Goal: Information Seeking & Learning: Learn about a topic

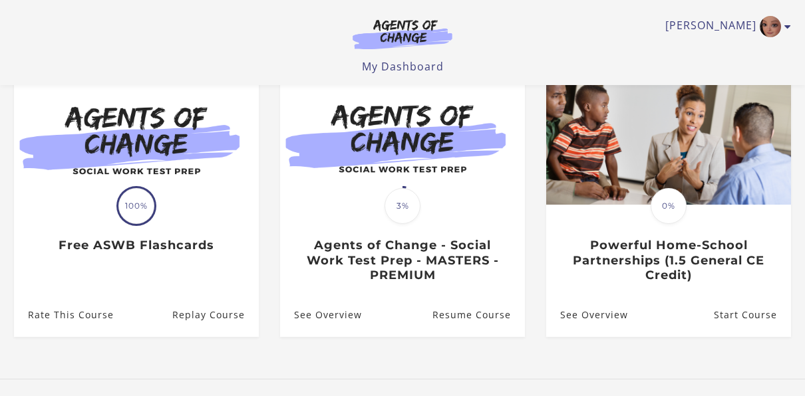
scroll to position [133, 0]
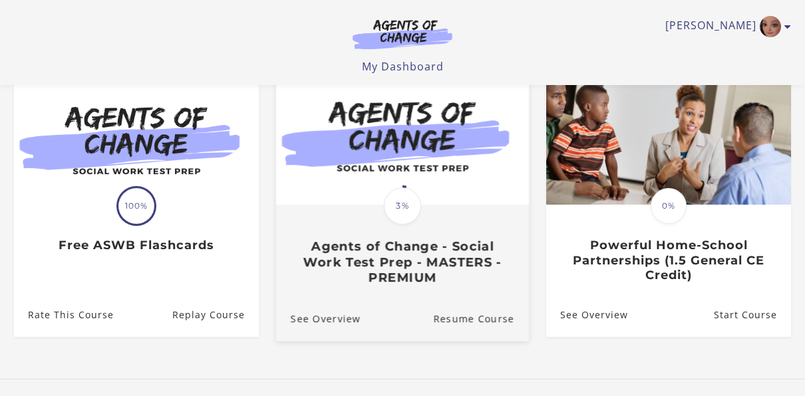
click at [439, 227] on div "Translation missing: en.liquid.partials.dashboard_course_card.progress_descript…" at bounding box center [402, 245] width 253 height 79
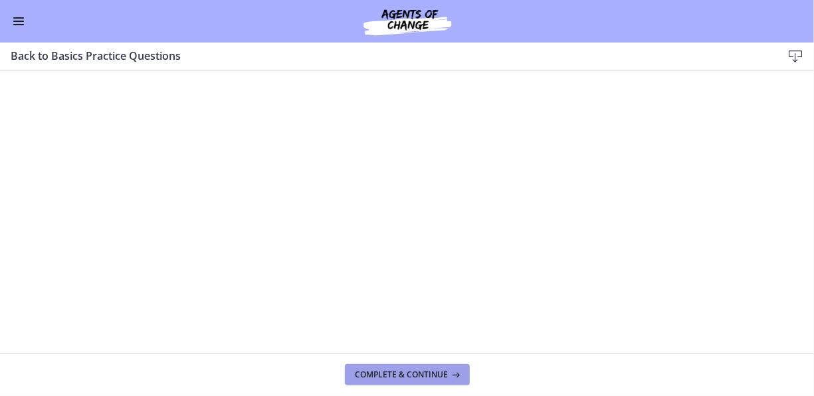
click at [357, 370] on span "Complete & continue" at bounding box center [402, 375] width 93 height 11
click at [469, 384] on button "Continue" at bounding box center [459, 374] width 73 height 21
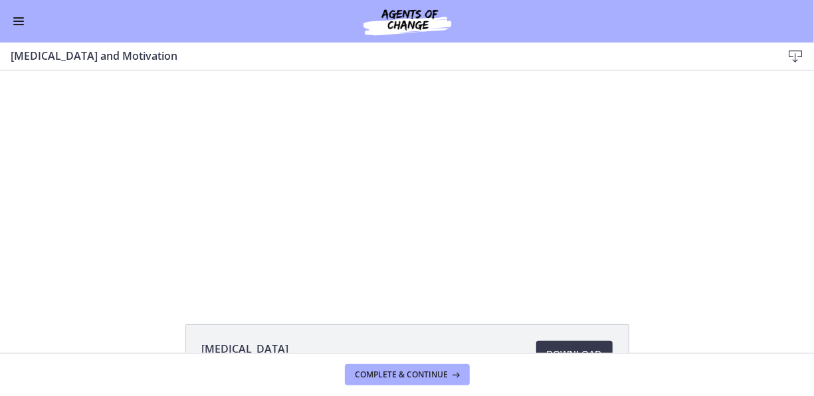
scroll to position [94, 0]
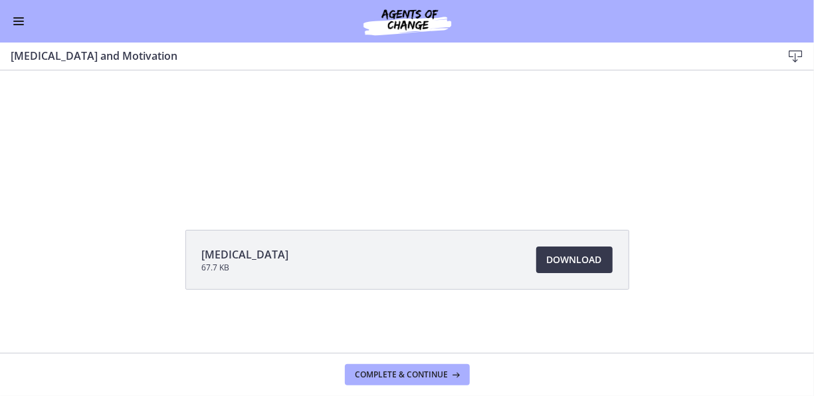
click at [312, 328] on div "[MEDICAL_DATA] 67.7 KB Download Opens in a new window" at bounding box center [407, 292] width 465 height 124
click at [136, 100] on div "Click for sound @keyframes VOLUME_SMALL_WAVE_FLASH { 0% { opacity: 0; } 33% { o…" at bounding box center [407, 88] width 814 height 223
click at [237, 189] on div "4:41" at bounding box center [382, 189] width 296 height 21
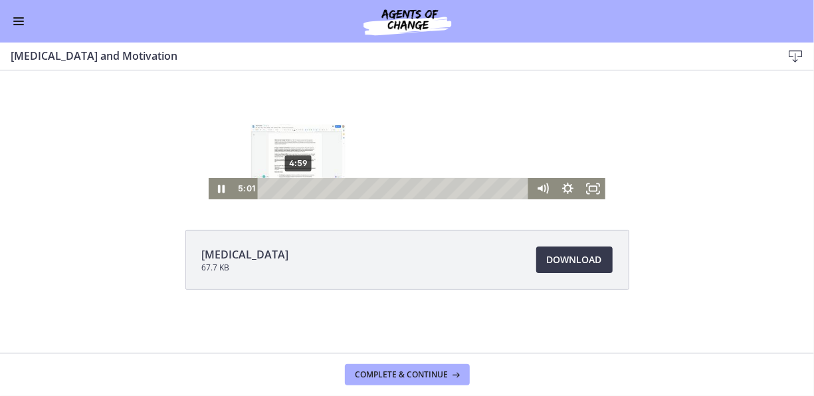
click at [495, 19] on div "Go to Dashboard" at bounding box center [407, 21] width 814 height 43
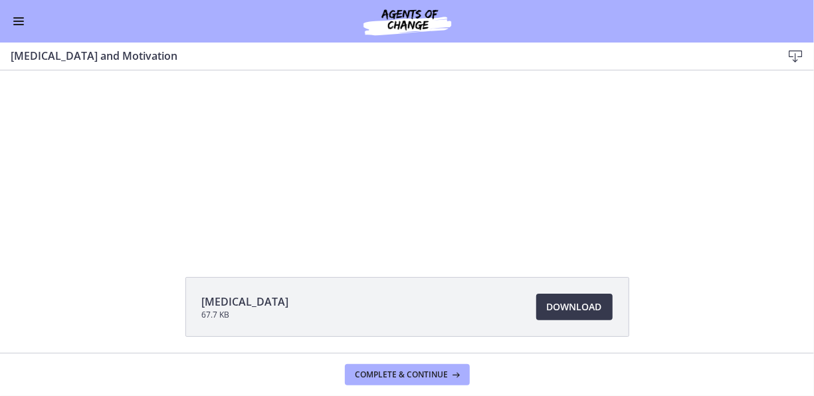
scroll to position [19, 0]
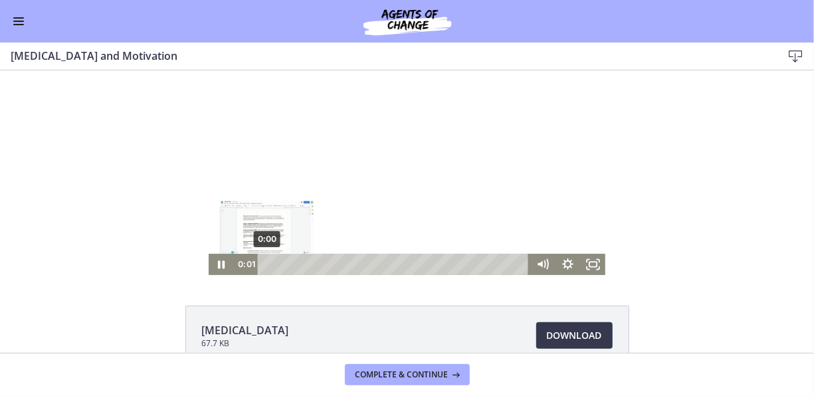
click at [212, 261] on icon "Pause" at bounding box center [221, 263] width 25 height 21
click at [673, 352] on div "[MEDICAL_DATA] 67.7 KB Download Opens in a new window" at bounding box center [407, 368] width 814 height 124
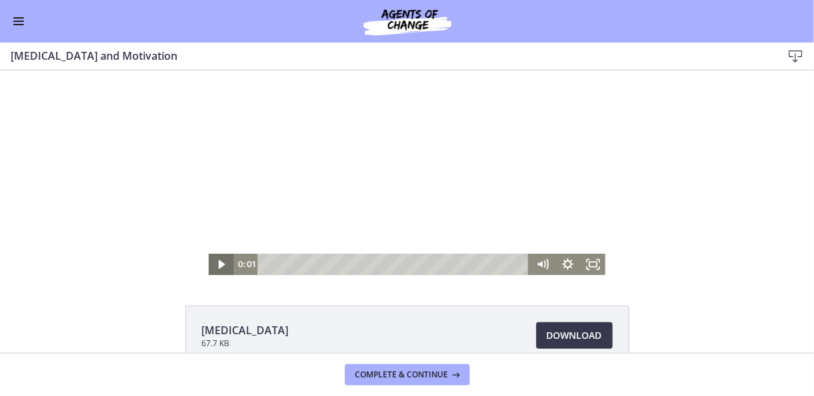
click at [690, 145] on div "Click for sound @keyframes VOLUME_SMALL_WAVE_FLASH { 0% { opacity: 0; } 33% { o…" at bounding box center [407, 162] width 814 height 223
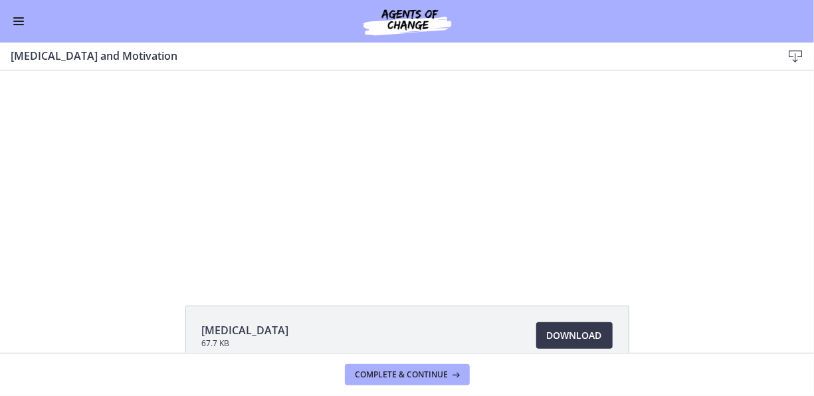
click at [21, 17] on span "Enable menu" at bounding box center [18, 17] width 11 height 1
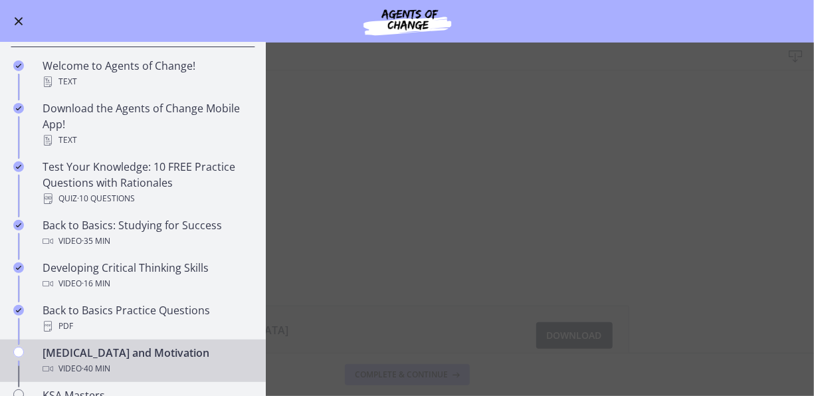
scroll to position [202, 0]
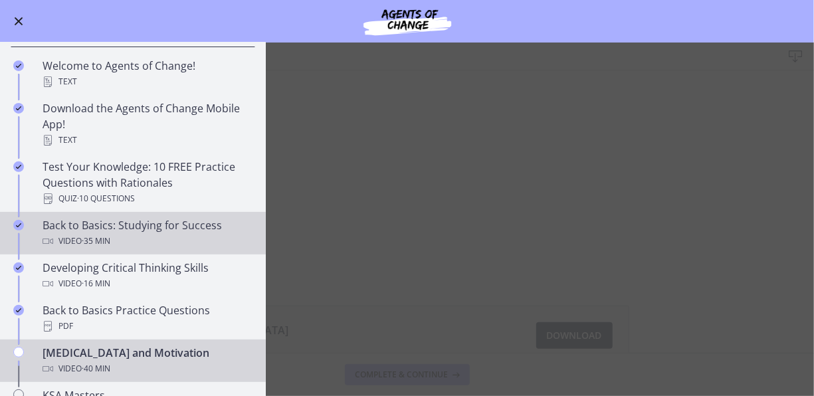
click at [182, 239] on div "Video · 35 min" at bounding box center [146, 241] width 207 height 16
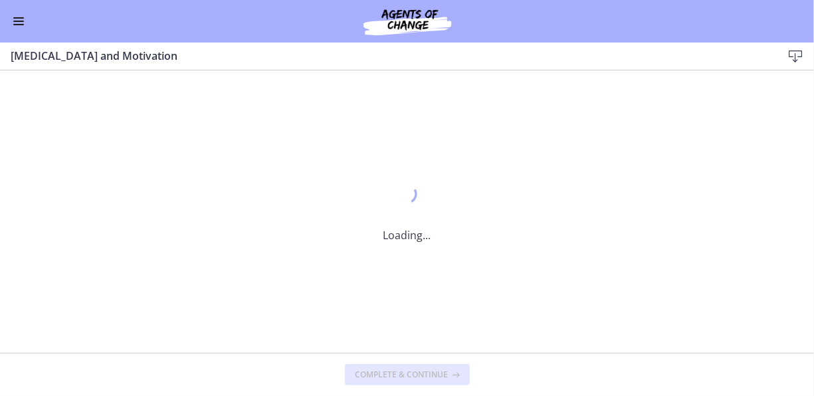
scroll to position [0, 0]
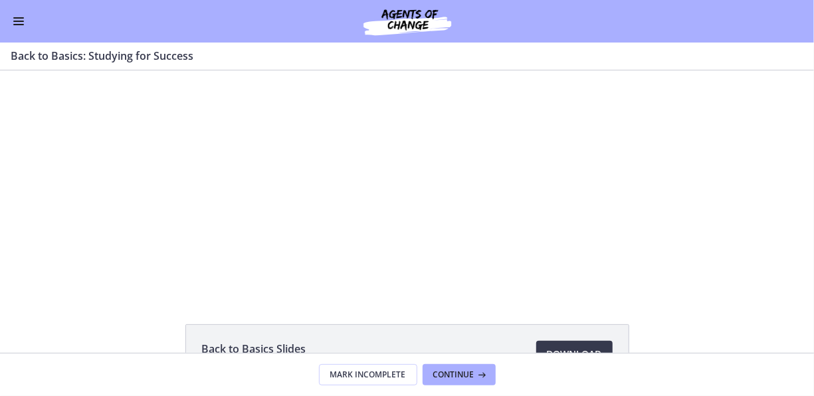
click at [234, 291] on div "0:04" at bounding box center [382, 282] width 296 height 21
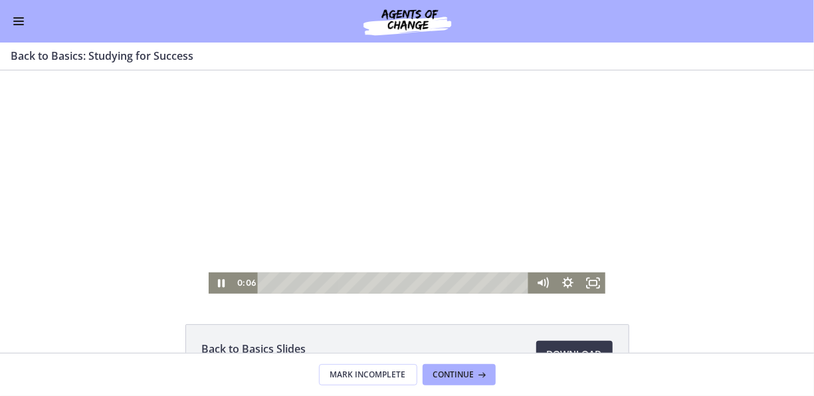
click at [278, 280] on div "Playbar" at bounding box center [395, 282] width 257 height 21
click at [597, 285] on icon "Fullscreen" at bounding box center [598, 286] width 3 height 3
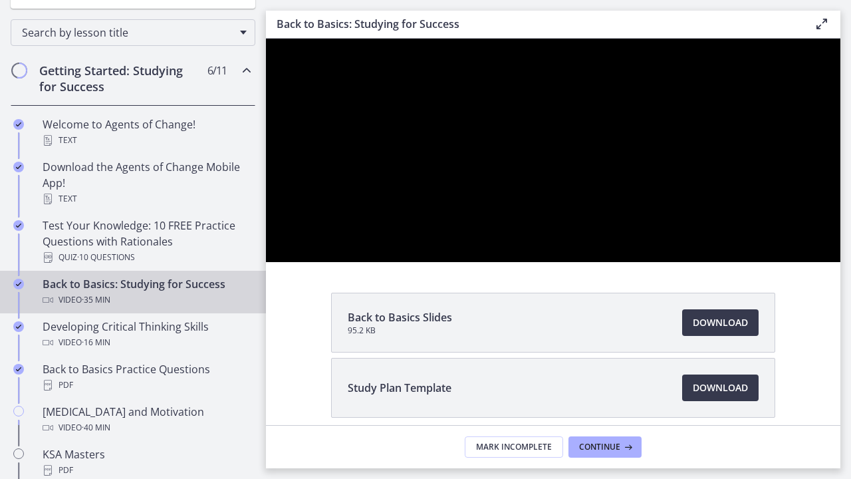
click at [814, 262] on div at bounding box center [553, 150] width 574 height 223
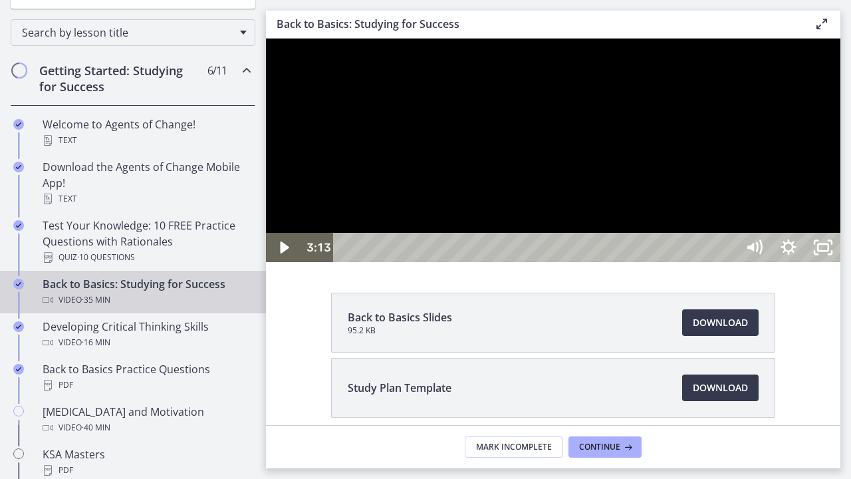
click at [573, 262] on div "2:12" at bounding box center [537, 247] width 382 height 29
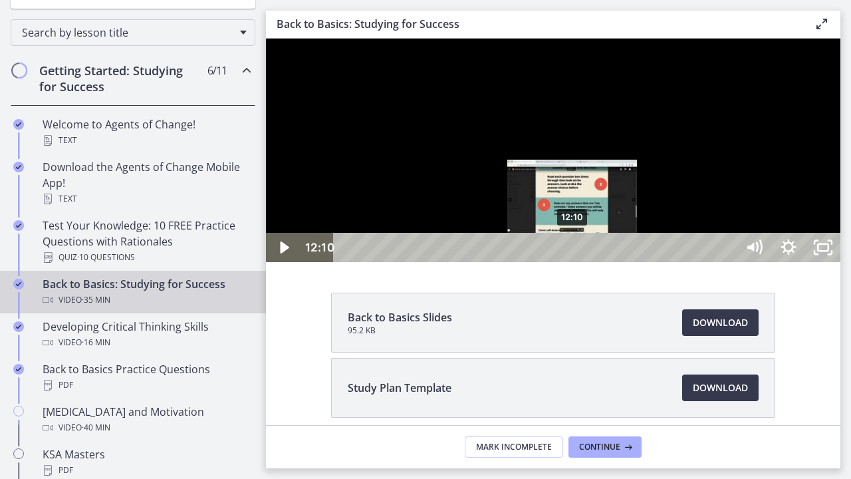
click at [538, 262] on div "12:10" at bounding box center [537, 247] width 382 height 29
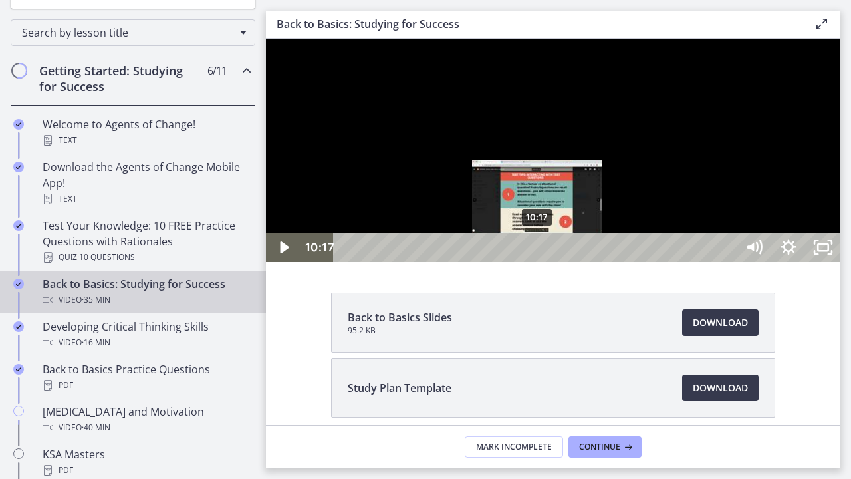
click at [814, 259] on div at bounding box center [553, 150] width 574 height 223
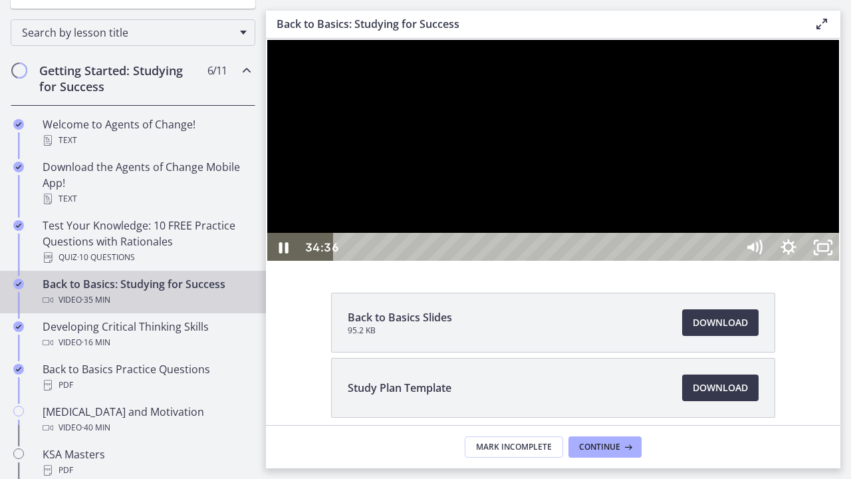
click at [814, 262] on div at bounding box center [553, 150] width 574 height 223
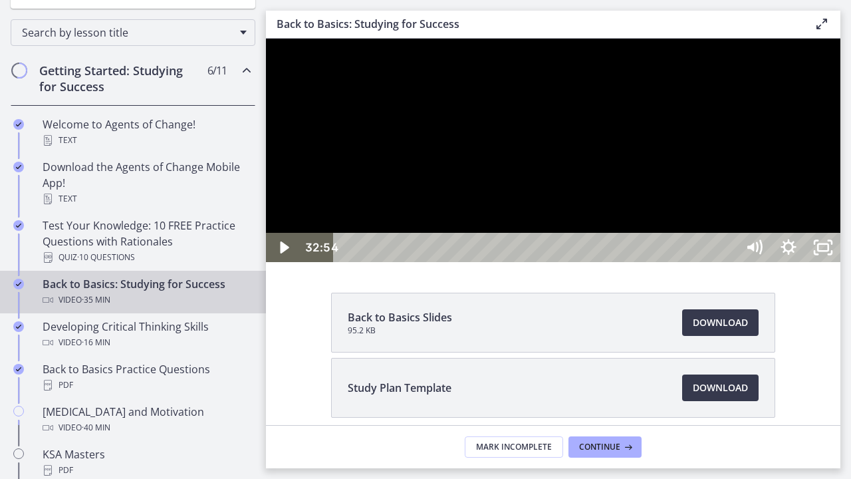
click at [728, 262] on div "32:54" at bounding box center [537, 247] width 382 height 29
click at [772, 262] on div at bounding box center [553, 150] width 574 height 223
click at [728, 262] on div "33:43" at bounding box center [537, 247] width 382 height 29
click at [728, 262] on div "34:02" at bounding box center [537, 247] width 382 height 29
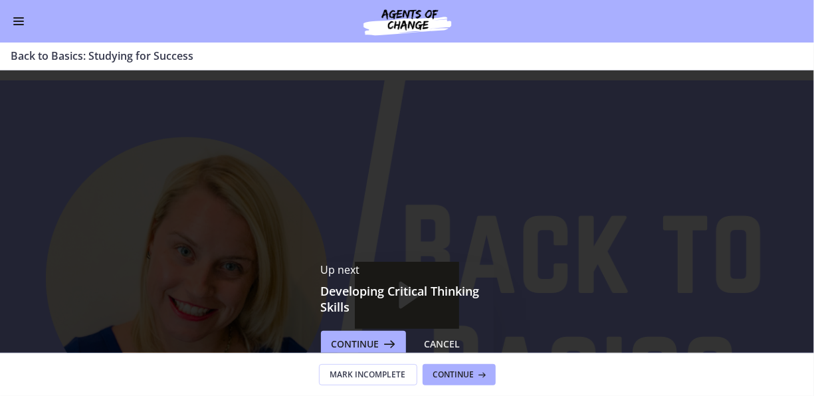
scroll to position [200, 0]
click at [483, 380] on button "Continue" at bounding box center [459, 374] width 73 height 21
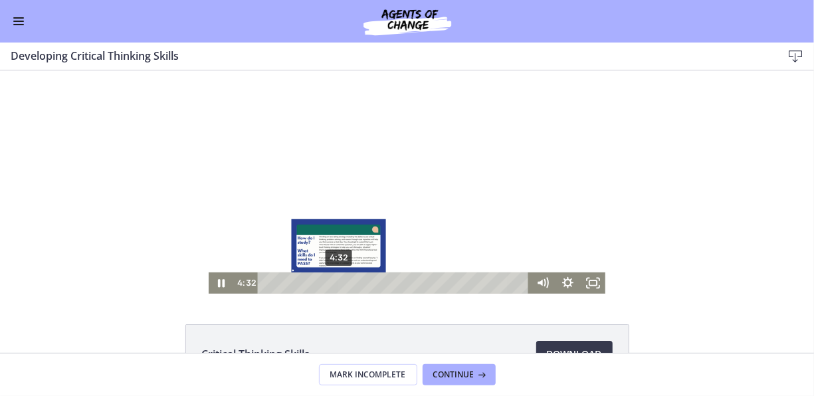
click at [334, 281] on div "4:32" at bounding box center [395, 282] width 257 height 21
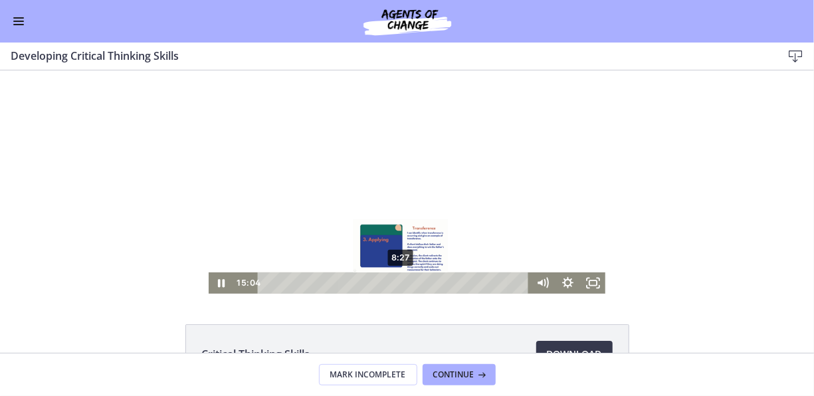
scroll to position [200, 0]
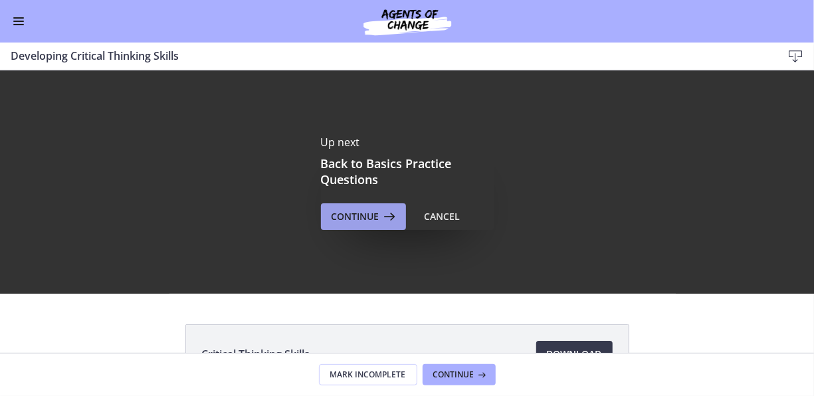
click at [363, 218] on span "Continue" at bounding box center [356, 217] width 48 height 16
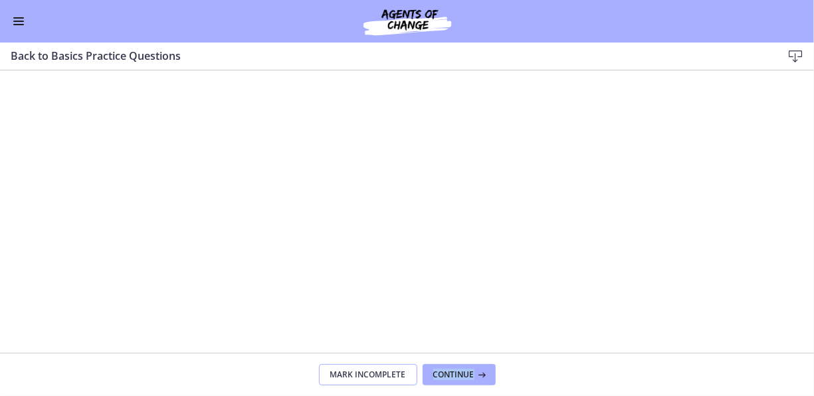
click at [368, 378] on span "Mark Incomplete" at bounding box center [368, 375] width 76 height 11
click at [463, 382] on button "Complete & continue" at bounding box center [407, 374] width 125 height 21
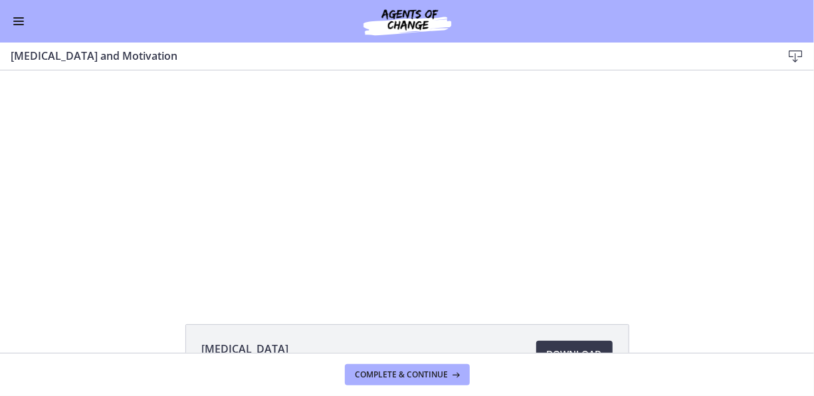
click at [520, 209] on div at bounding box center [407, 181] width 397 height 223
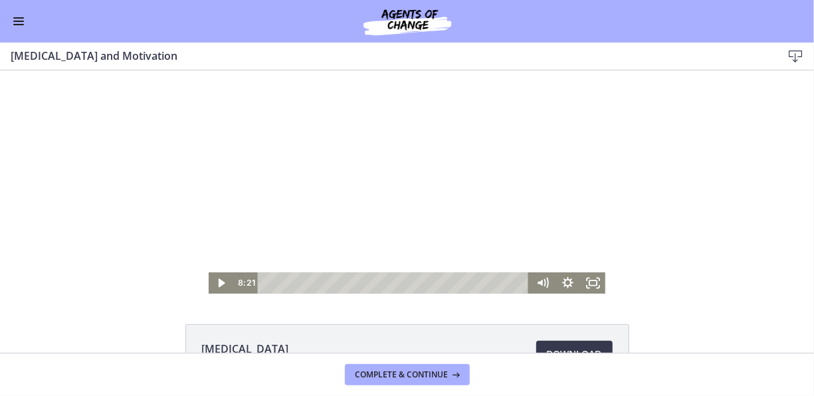
click at [593, 286] on icon "Fullscreen" at bounding box center [592, 282] width 25 height 21
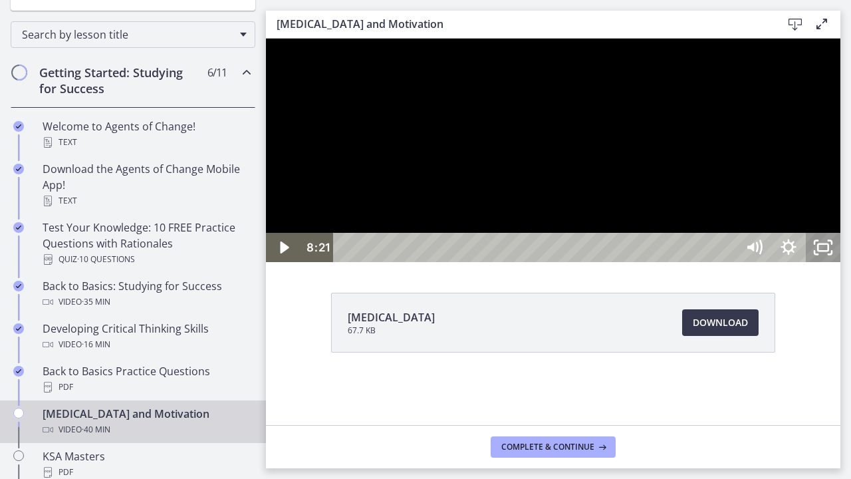
click at [814, 262] on div at bounding box center [553, 150] width 574 height 223
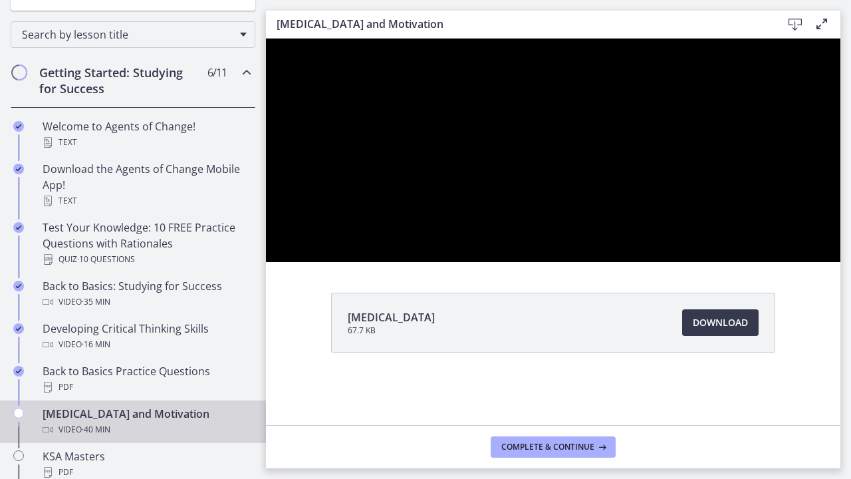
click at [814, 262] on div at bounding box center [553, 150] width 574 height 223
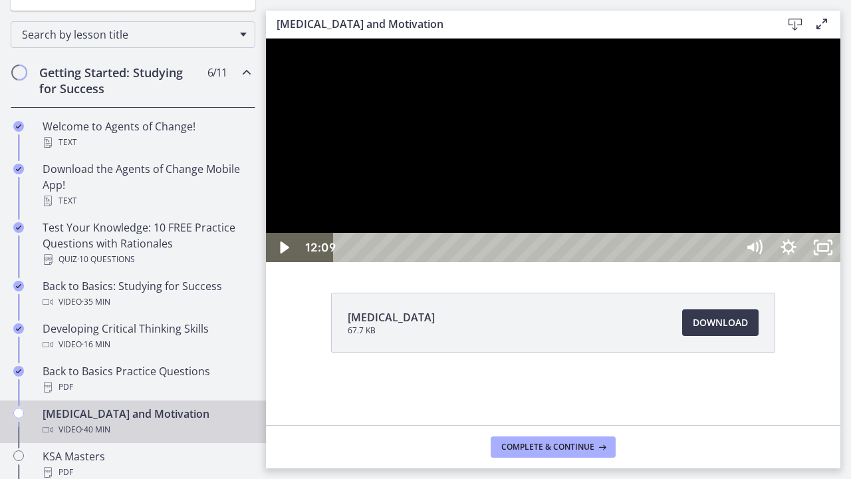
click at [814, 192] on div at bounding box center [553, 150] width 574 height 223
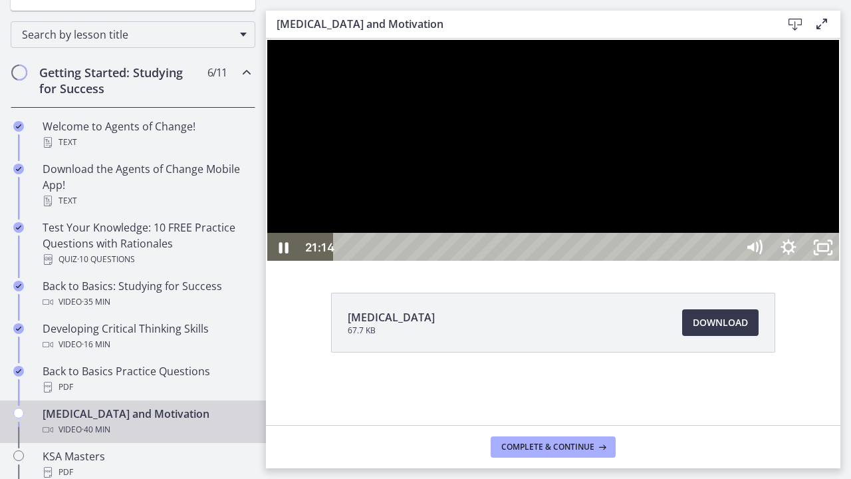
click at [286, 253] on icon "Pause" at bounding box center [283, 247] width 9 height 11
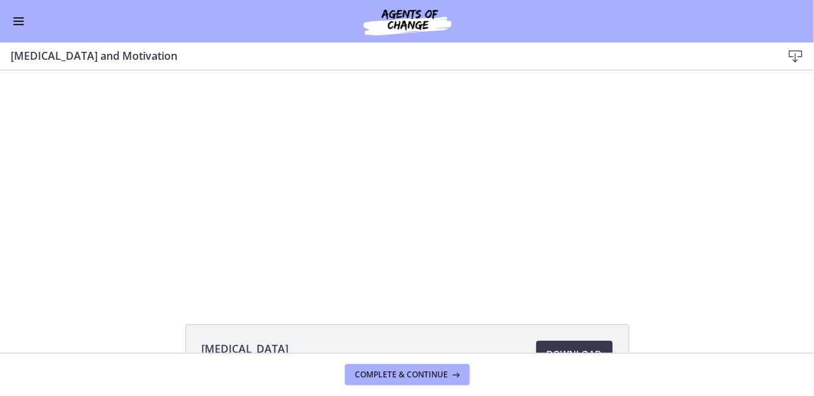
scroll to position [197, 0]
